Goal: Transaction & Acquisition: Purchase product/service

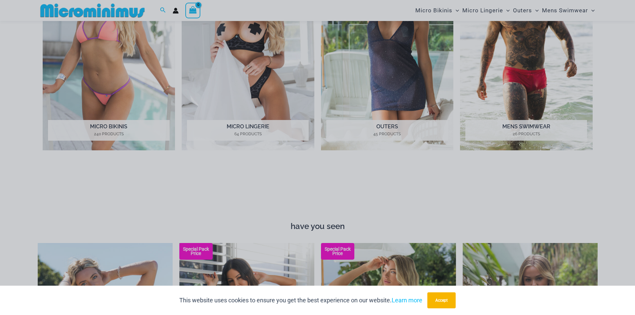
scroll to position [496, 0]
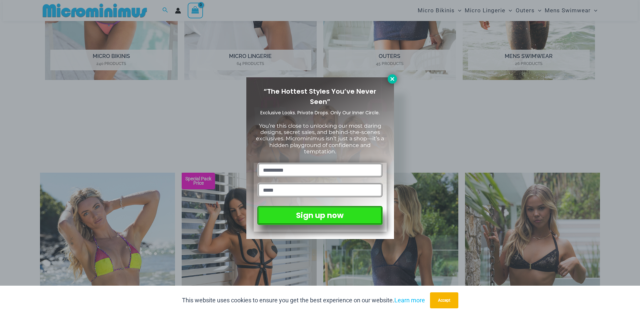
click at [394, 76] on icon at bounding box center [392, 79] width 6 height 6
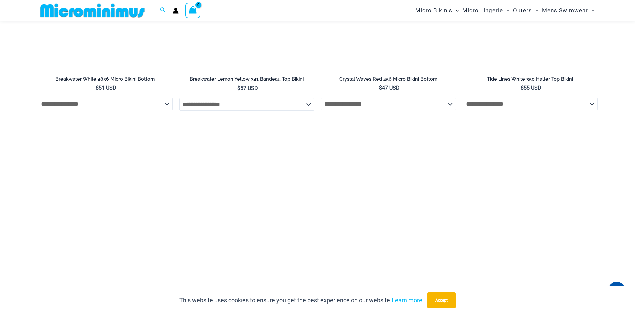
scroll to position [1963, 0]
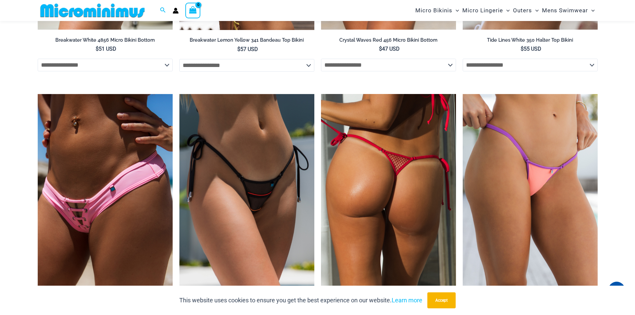
click at [374, 178] on img at bounding box center [388, 195] width 135 height 203
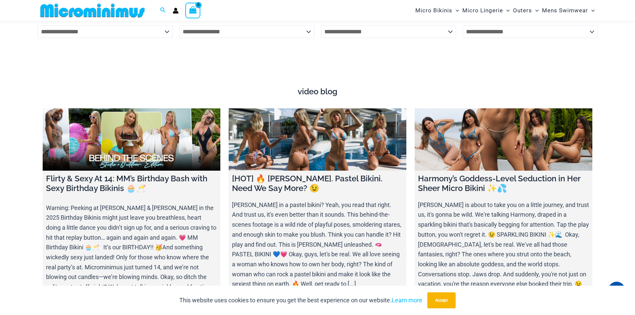
scroll to position [2296, 0]
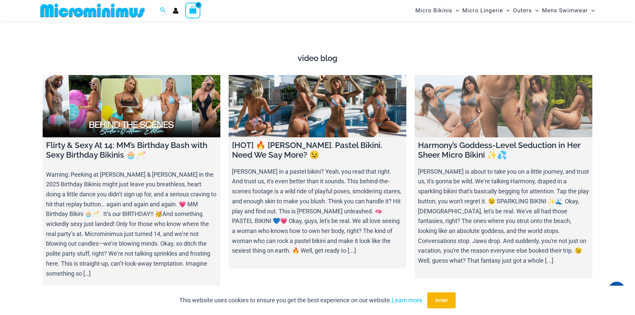
click at [526, 102] on link at bounding box center [504, 106] width 178 height 62
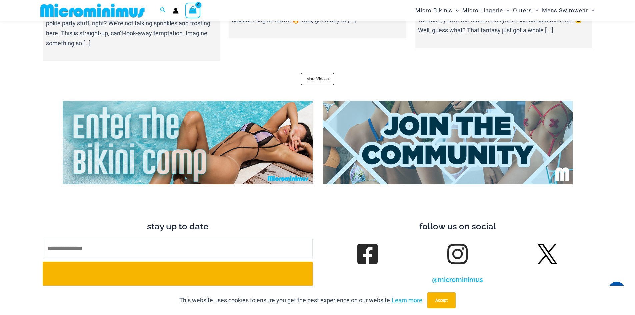
scroll to position [2563, 0]
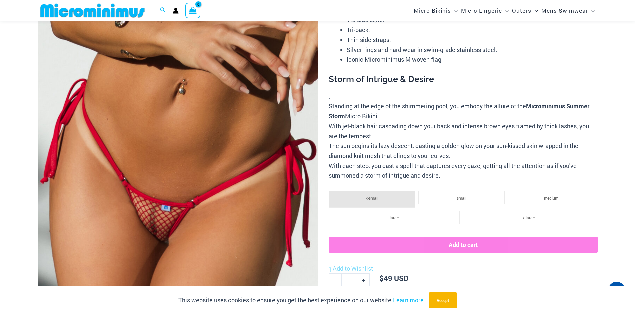
scroll to position [128, 0]
